Goal: Transaction & Acquisition: Book appointment/travel/reservation

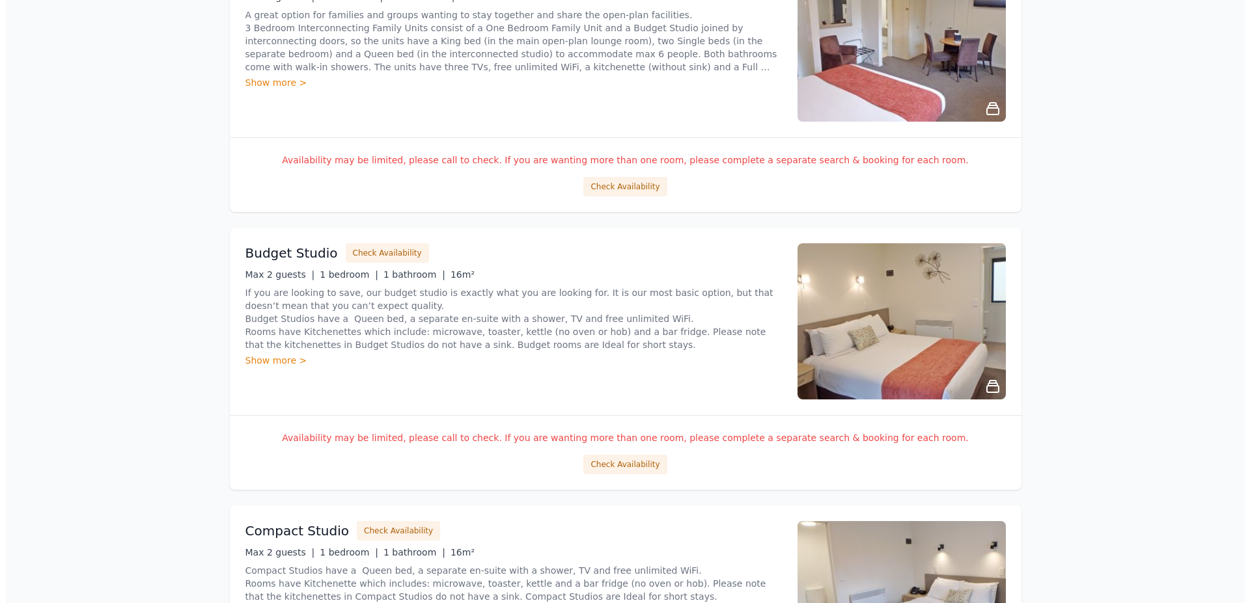
scroll to position [598, 0]
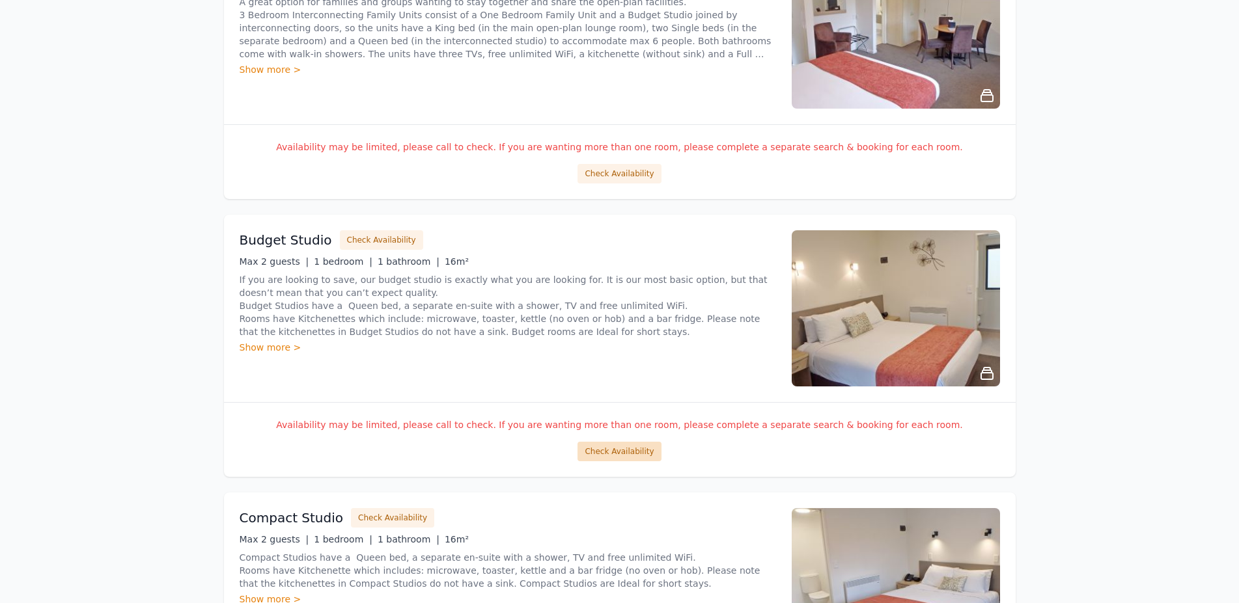
click at [609, 449] on button "Check Availability" at bounding box center [618, 452] width 83 height 20
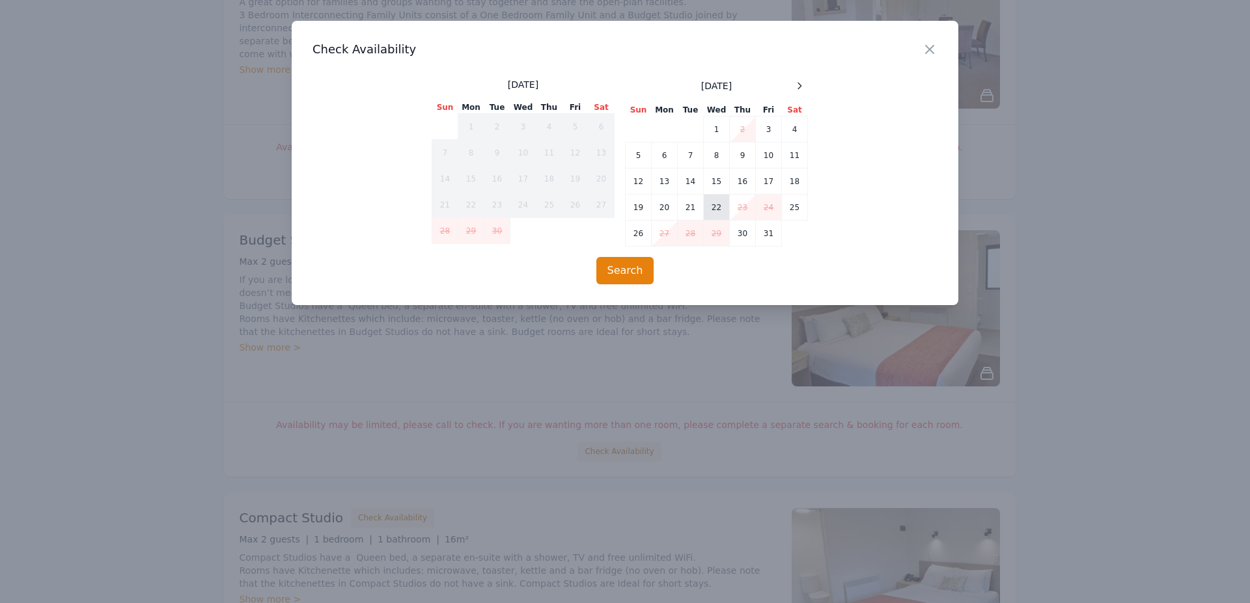
click at [719, 212] on td "22" at bounding box center [717, 208] width 26 height 26
click at [693, 238] on td "28" at bounding box center [691, 234] width 26 height 26
click at [637, 270] on button "Search" at bounding box center [625, 270] width 58 height 27
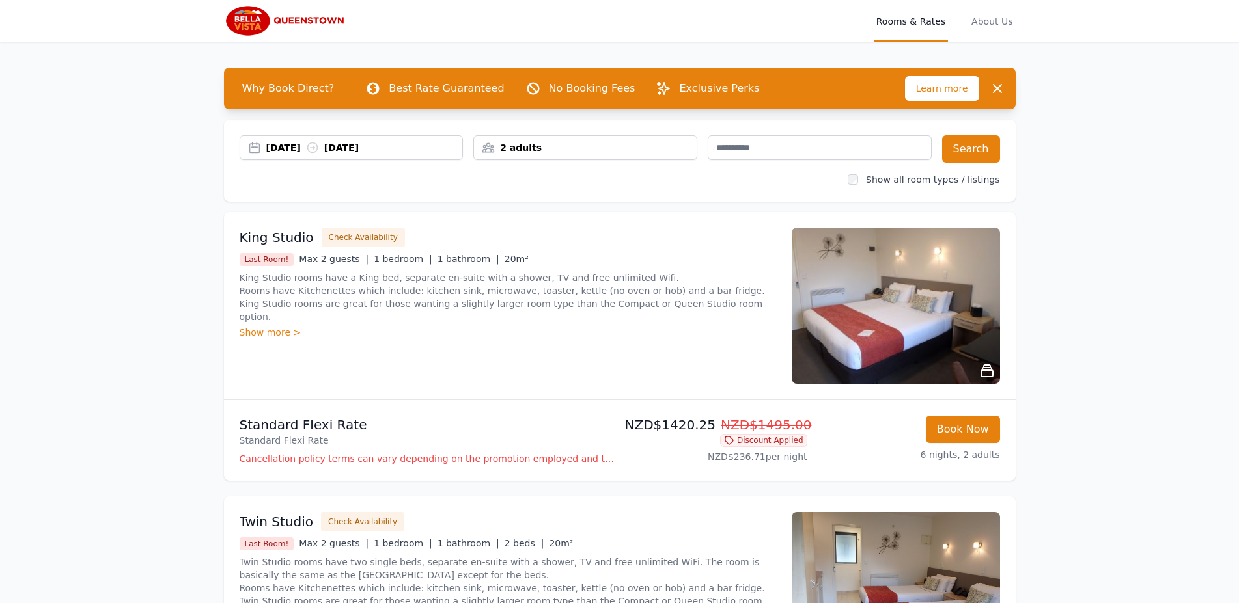
click at [412, 146] on div "[DATE] [DATE]" at bounding box center [364, 147] width 197 height 13
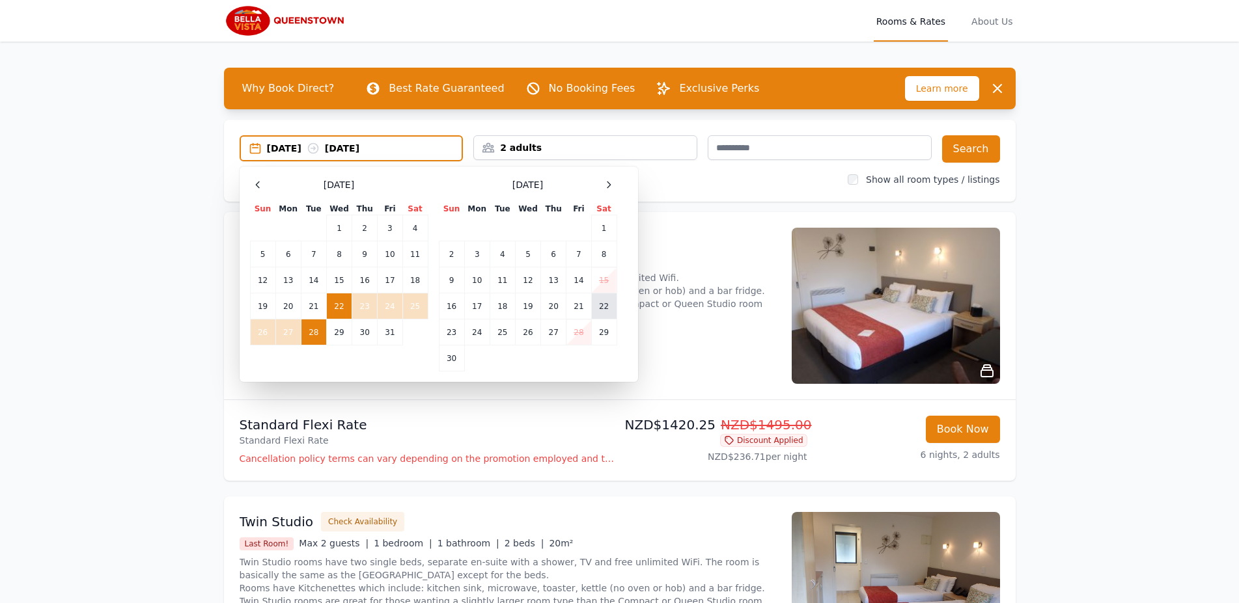
click at [595, 309] on td "22" at bounding box center [603, 307] width 25 height 26
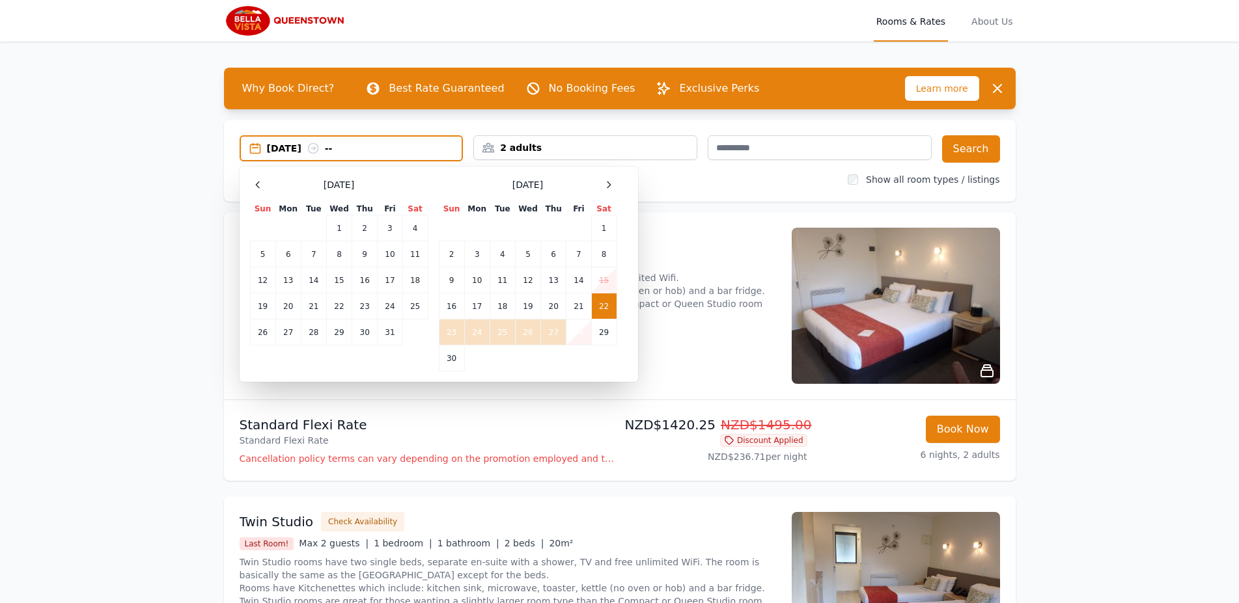
click at [577, 337] on td "28" at bounding box center [578, 333] width 25 height 26
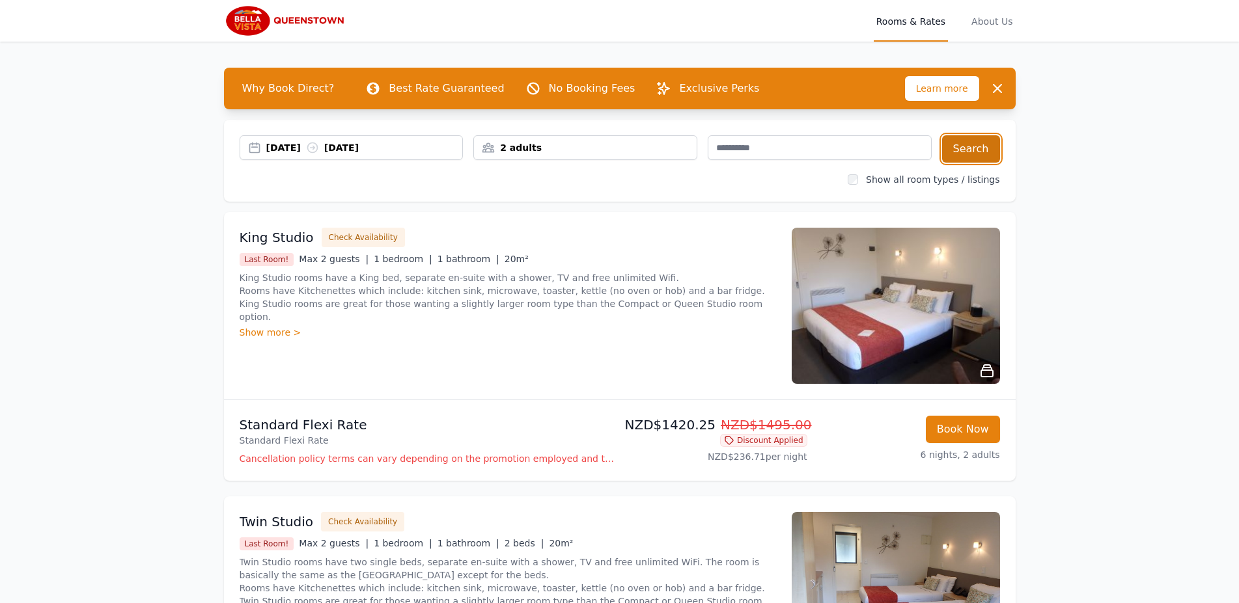
click at [973, 160] on button "Search" at bounding box center [971, 148] width 58 height 27
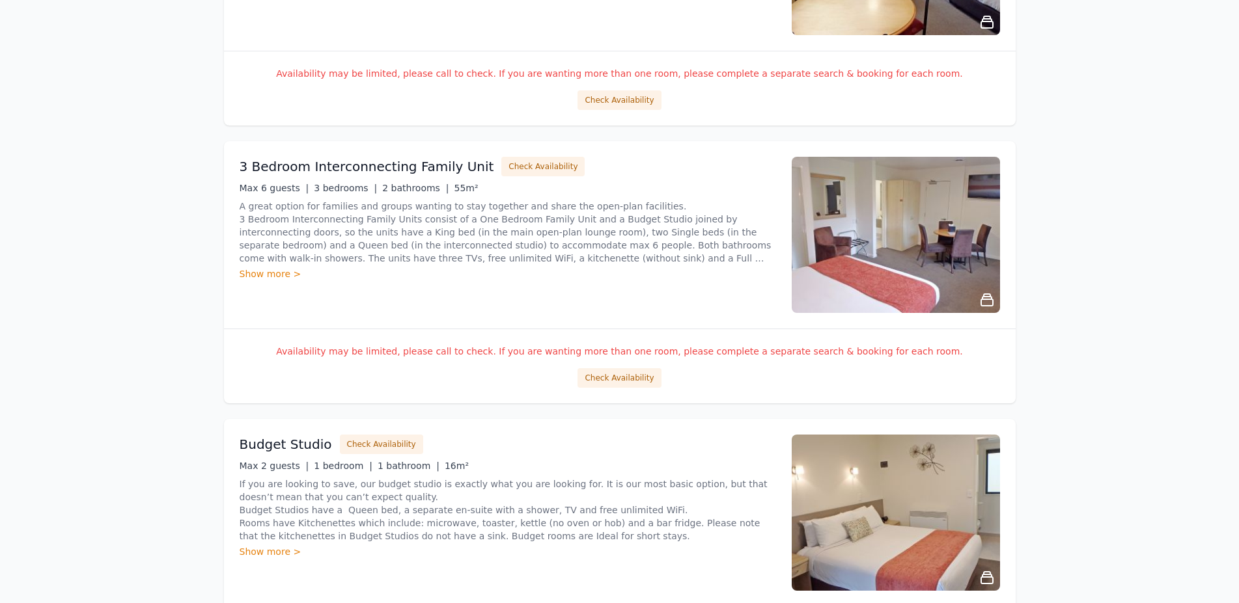
scroll to position [592, 0]
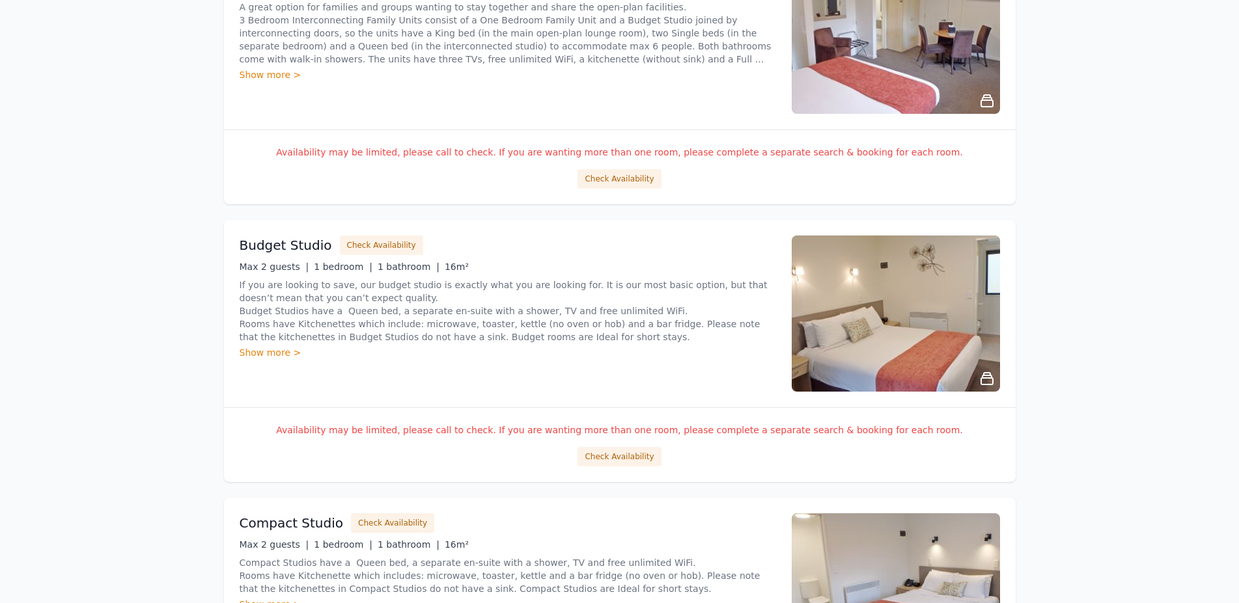
click at [934, 266] on img at bounding box center [896, 314] width 208 height 156
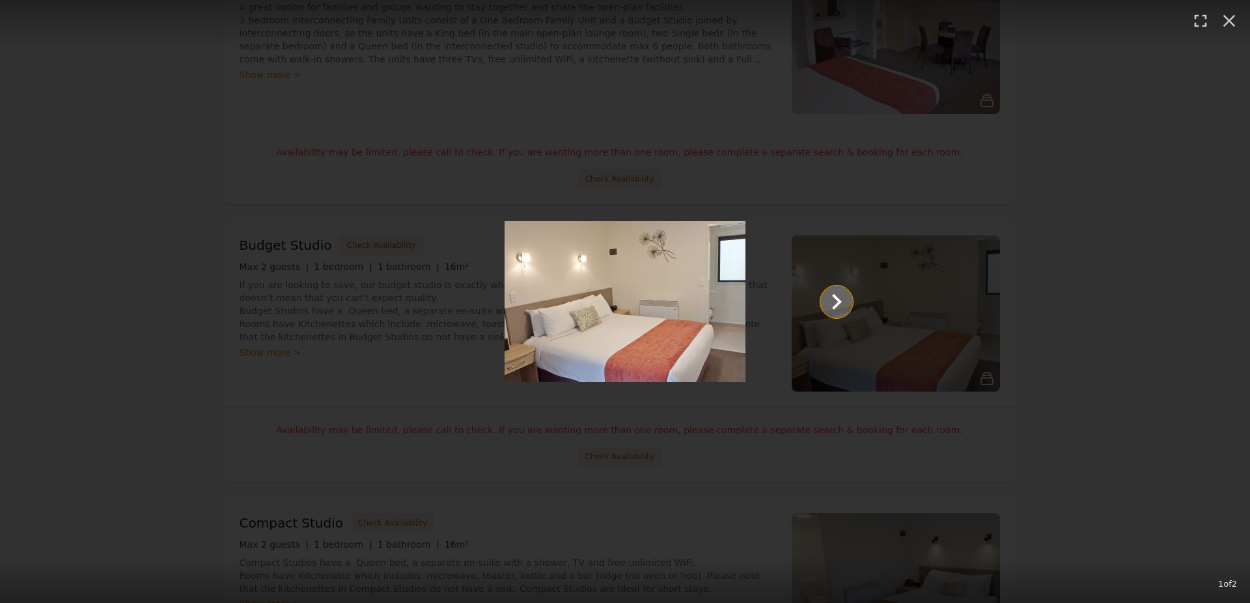
click at [839, 299] on icon "Show slide 2 of 2" at bounding box center [836, 301] width 31 height 31
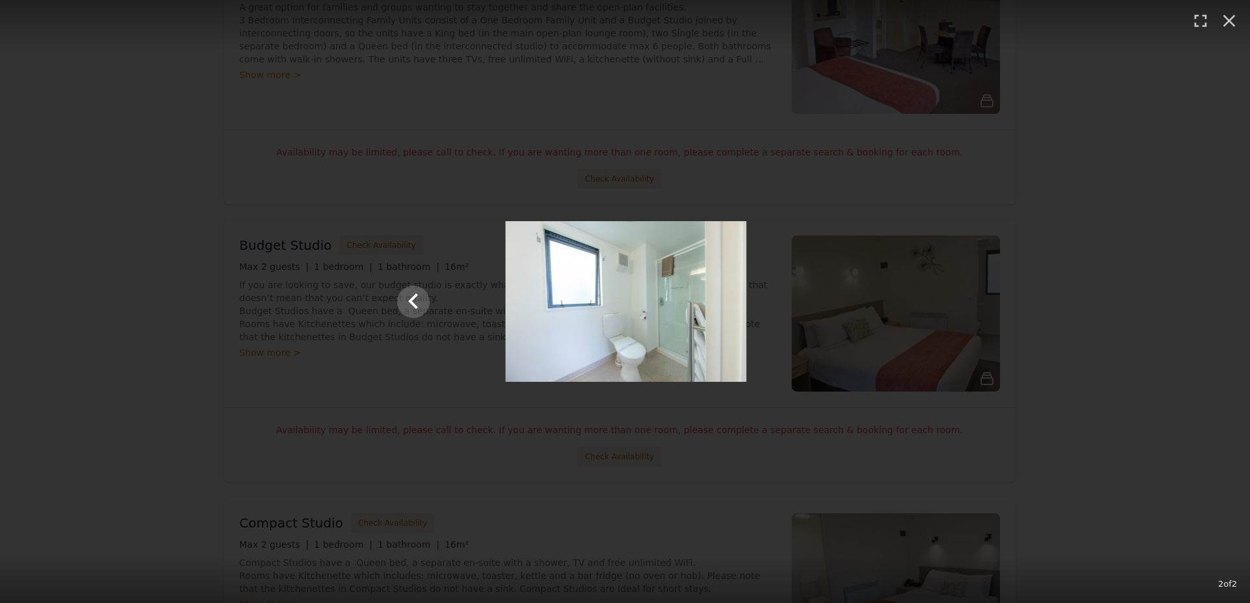
click at [837, 299] on div at bounding box center [626, 301] width 482 height 161
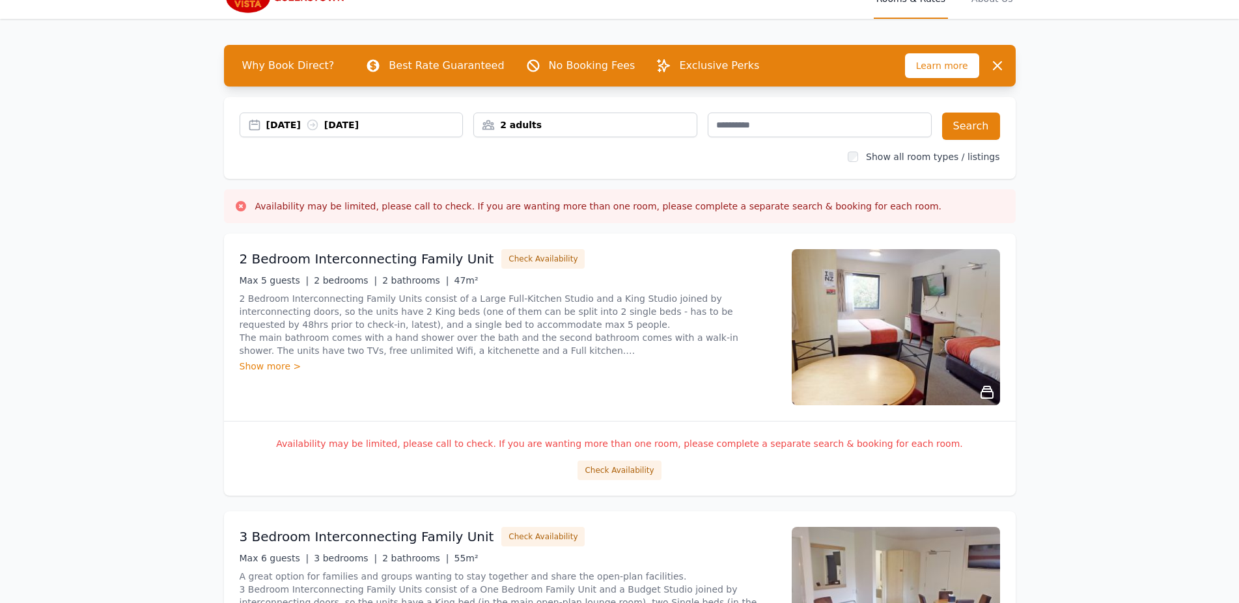
scroll to position [0, 0]
